Goal: Transaction & Acquisition: Book appointment/travel/reservation

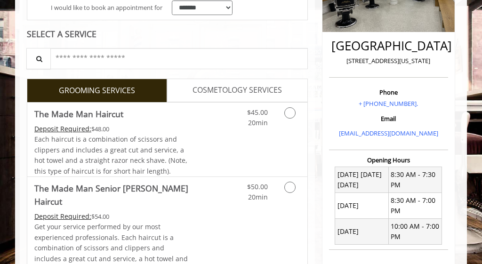
scroll to position [188, 0]
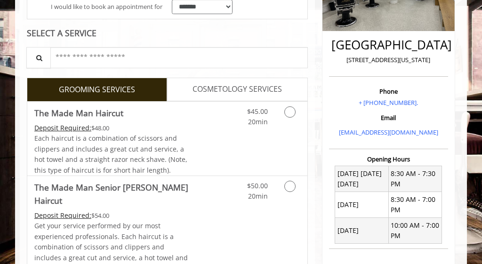
click at [289, 111] on icon "Grooming services" at bounding box center [289, 111] width 11 height 11
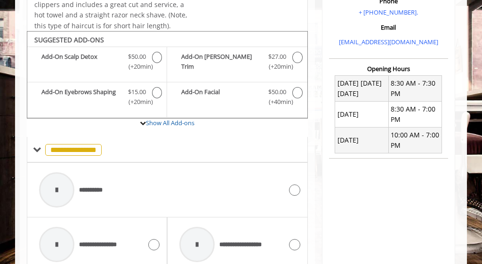
scroll to position [307, 0]
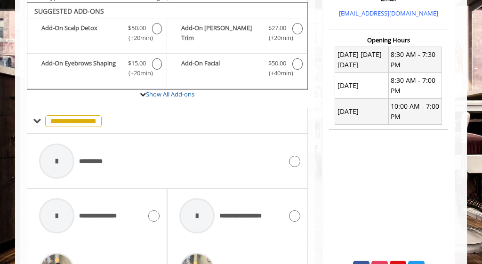
click at [292, 162] on div "**********" at bounding box center [167, 161] width 266 height 45
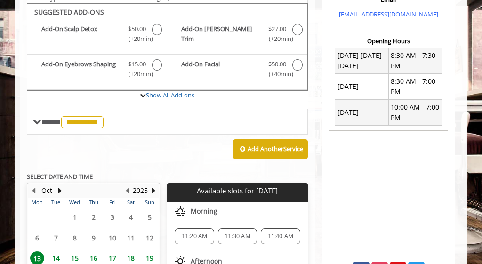
scroll to position [308, 0]
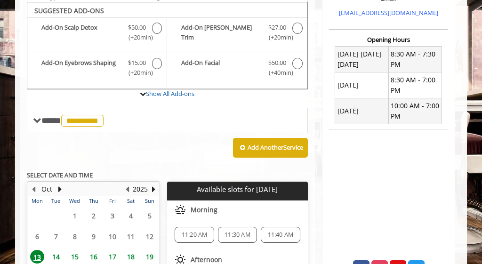
click at [196, 232] on span "11:20 AM" at bounding box center [195, 235] width 26 height 8
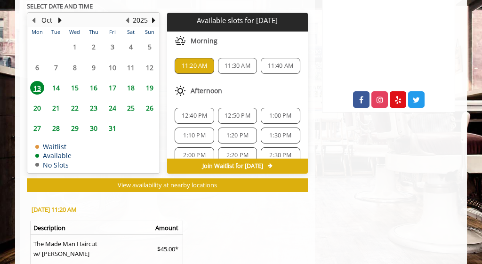
scroll to position [538, 0]
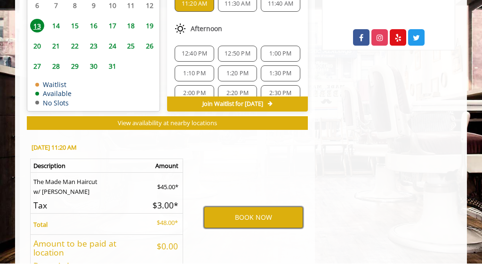
click at [282, 212] on button "BOOK NOW" at bounding box center [253, 218] width 99 height 22
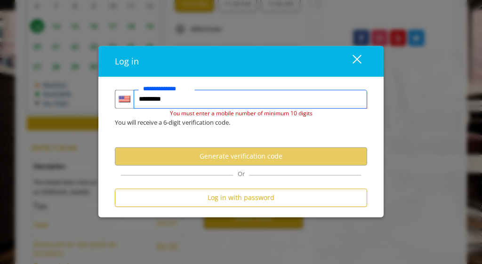
type input "**********"
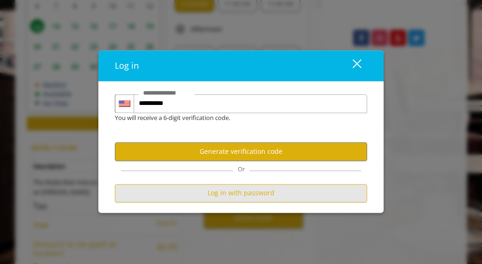
click at [277, 202] on button "Log in with password" at bounding box center [241, 193] width 252 height 18
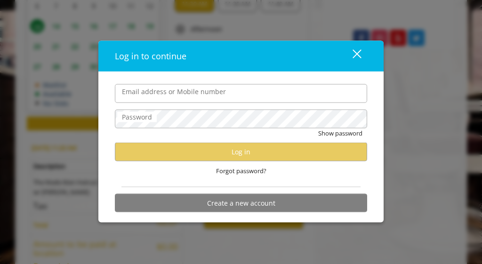
scroll to position [0, 0]
click at [273, 103] on input "Email address or Mobile number" at bounding box center [241, 93] width 252 height 19
type input "**********"
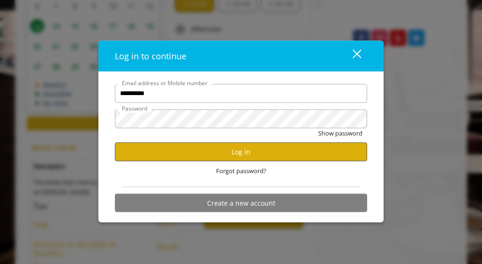
click at [296, 161] on button "Log in" at bounding box center [241, 152] width 252 height 18
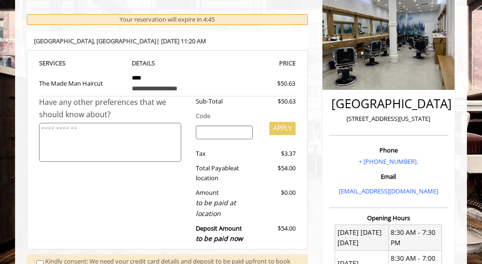
scroll to position [154, 0]
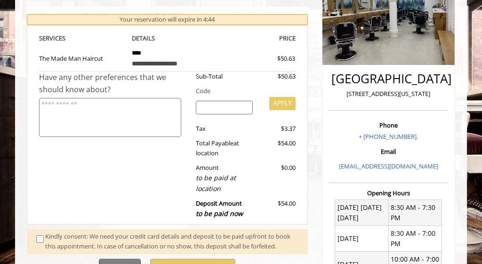
click at [119, 263] on button "Cancel" at bounding box center [120, 269] width 42 height 21
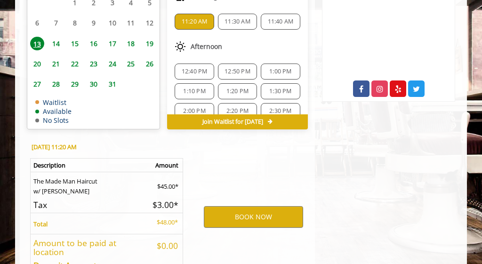
scroll to position [487, 0]
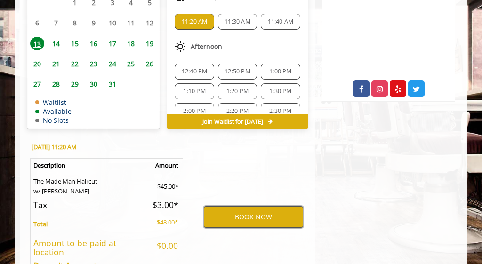
click at [278, 209] on button "BOOK NOW" at bounding box center [253, 217] width 99 height 22
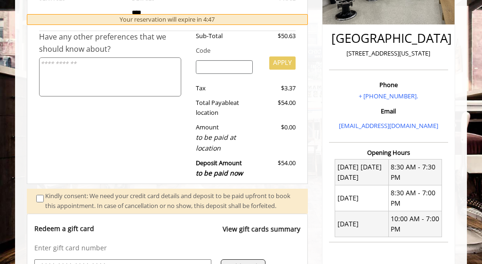
scroll to position [263, 0]
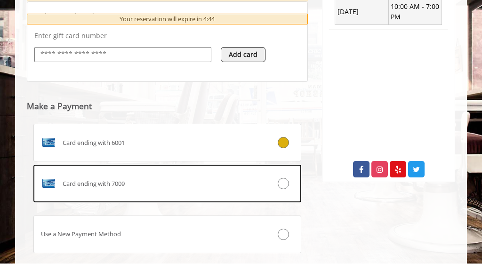
click at [284, 188] on icon at bounding box center [282, 183] width 11 height 11
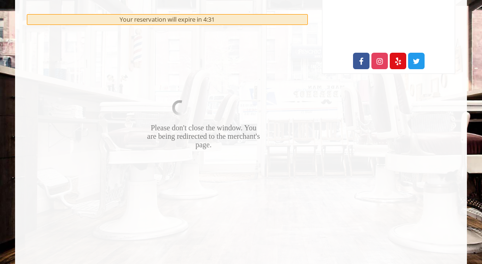
scroll to position [521, 0]
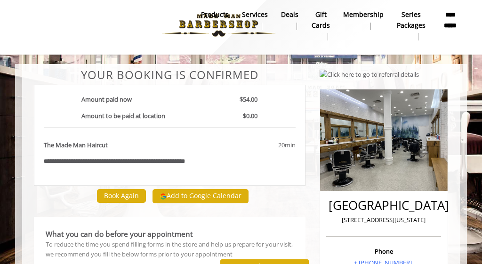
scroll to position [6, 0]
